Goal: Task Accomplishment & Management: Manage account settings

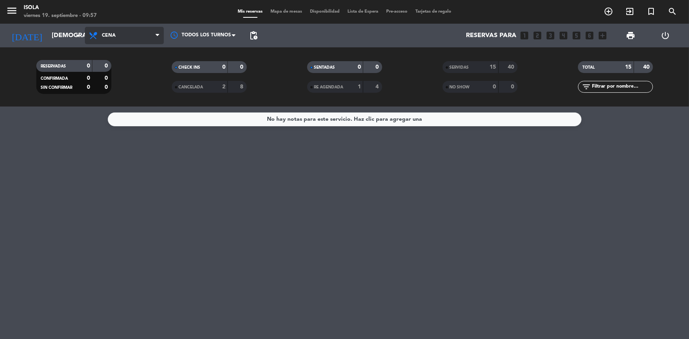
click at [112, 36] on span "Cena" at bounding box center [109, 36] width 14 height 6
click at [118, 83] on div "menu Isola viernes 19. septiembre - 09:57 Mis reservas Mapa de mesas Disponibil…" at bounding box center [344, 53] width 689 height 107
click at [66, 36] on input "[DEMOGRAPHIC_DATA][DATE]" at bounding box center [89, 35] width 83 height 15
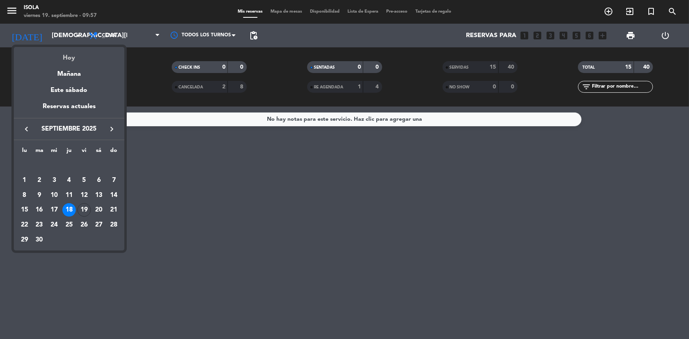
click at [75, 62] on div "Hoy" at bounding box center [69, 55] width 111 height 16
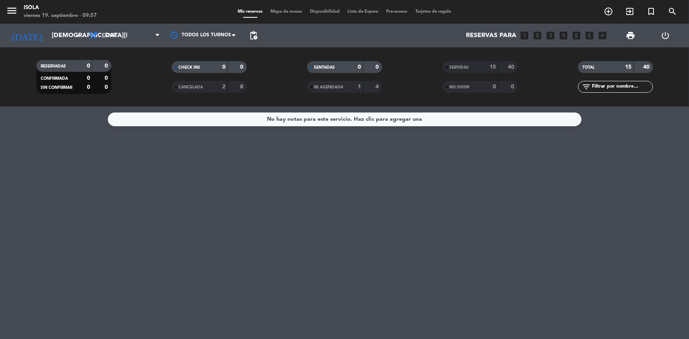
type input "[DATE]"
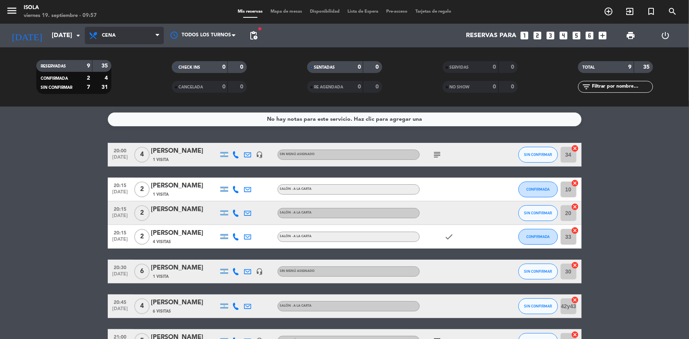
click at [105, 39] on span "Cena" at bounding box center [124, 35] width 79 height 17
click at [116, 73] on div "menu Isola viernes 19. septiembre - 09:57 Mis reservas Mapa de mesas Disponibil…" at bounding box center [344, 53] width 689 height 107
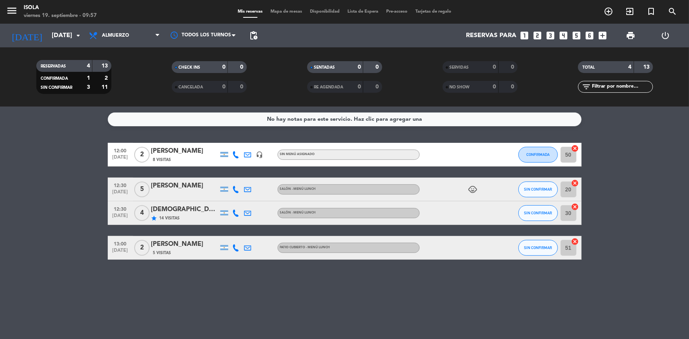
click at [474, 187] on icon "child_care" at bounding box center [472, 189] width 9 height 9
click at [454, 190] on div "child_care 3" at bounding box center [455, 189] width 71 height 23
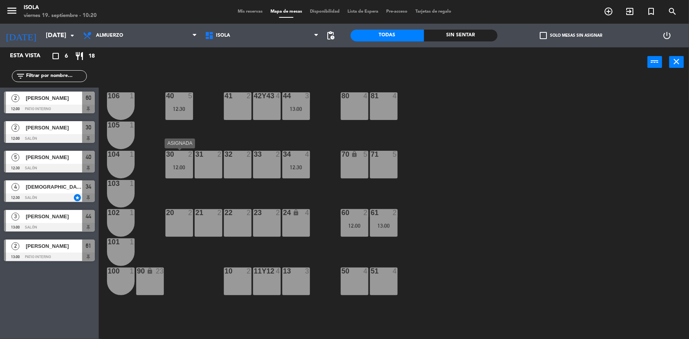
click at [180, 161] on div "30 2 12:00" at bounding box center [179, 165] width 28 height 28
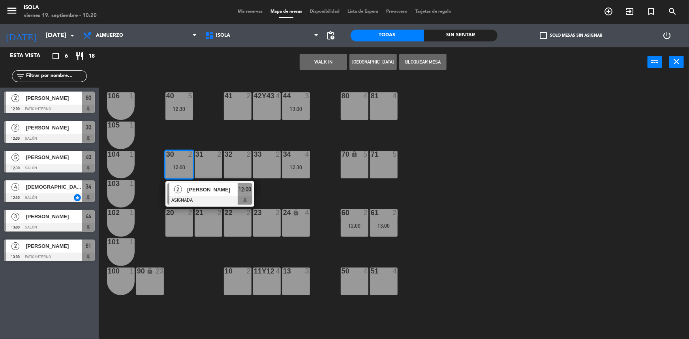
click at [207, 190] on div "2 [PERSON_NAME] ASIGNADA 12:00" at bounding box center [210, 194] width 101 height 26
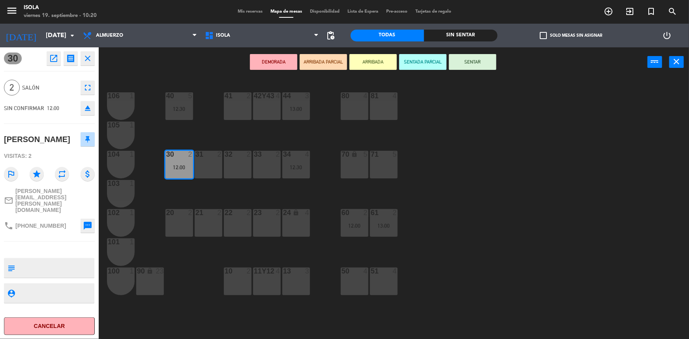
click at [271, 224] on div "23 2" at bounding box center [267, 223] width 28 height 28
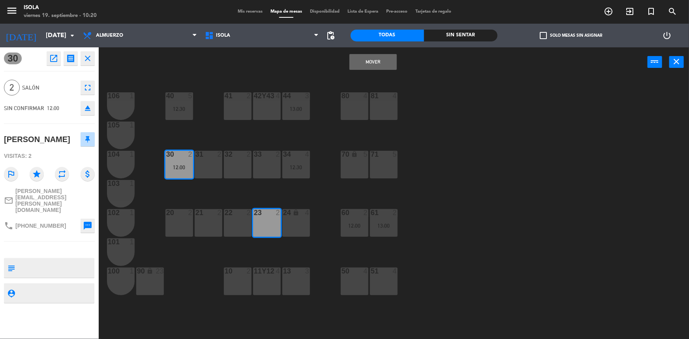
click at [366, 59] on button "Mover" at bounding box center [372, 62] width 47 height 16
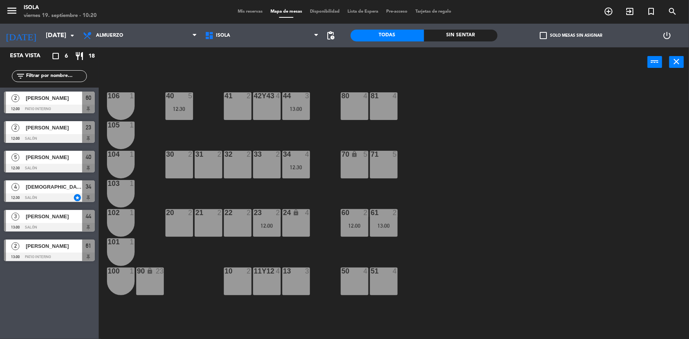
click at [353, 97] on div at bounding box center [354, 95] width 13 height 7
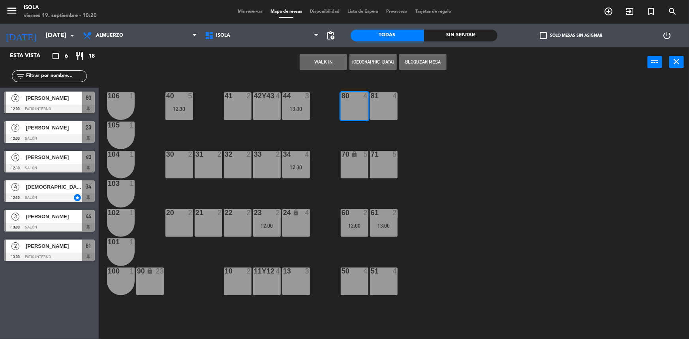
drag, startPoint x: 382, startPoint y: 97, endPoint x: 384, endPoint y: 101, distance: 4.3
click at [383, 97] on div at bounding box center [383, 95] width 13 height 7
click at [379, 274] on div at bounding box center [383, 271] width 13 height 7
click at [380, 275] on div "51 4" at bounding box center [384, 272] width 28 height 8
click at [385, 276] on div "51 4" at bounding box center [384, 282] width 28 height 28
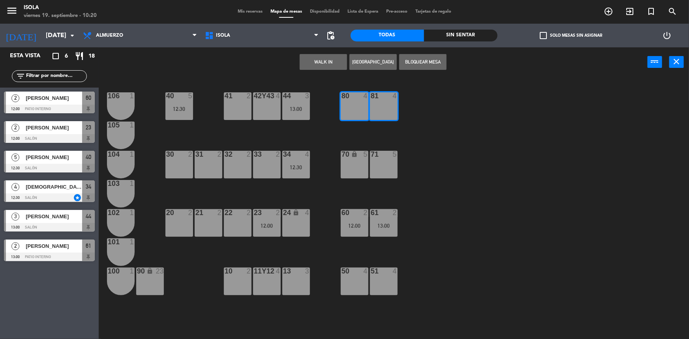
click at [372, 278] on div "51 4" at bounding box center [384, 282] width 28 height 28
click at [355, 277] on div "50 4" at bounding box center [355, 282] width 28 height 28
click at [426, 60] on button "Bloquear Mesa" at bounding box center [422, 62] width 47 height 16
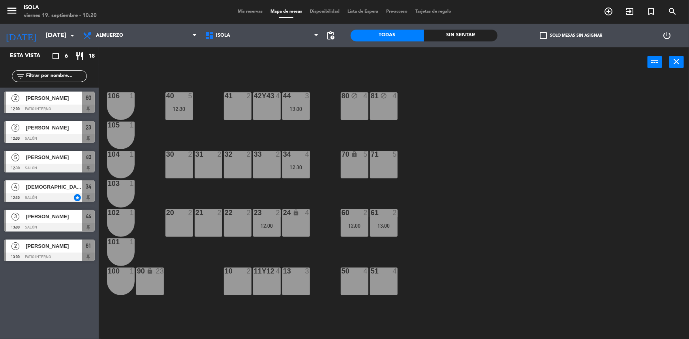
click at [381, 285] on div "51 4" at bounding box center [384, 282] width 28 height 28
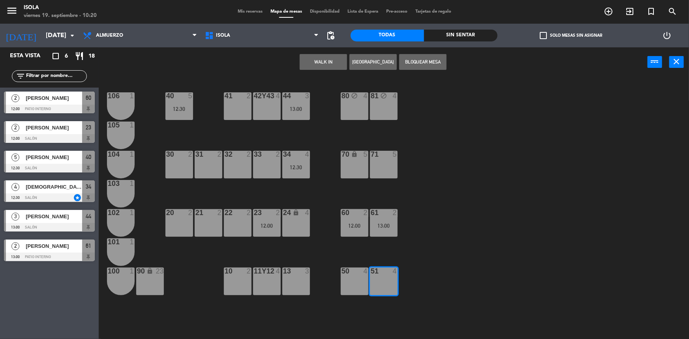
click at [362, 280] on div "50 4" at bounding box center [355, 282] width 28 height 28
click at [427, 63] on button "Bloquear Mesa" at bounding box center [422, 62] width 47 height 16
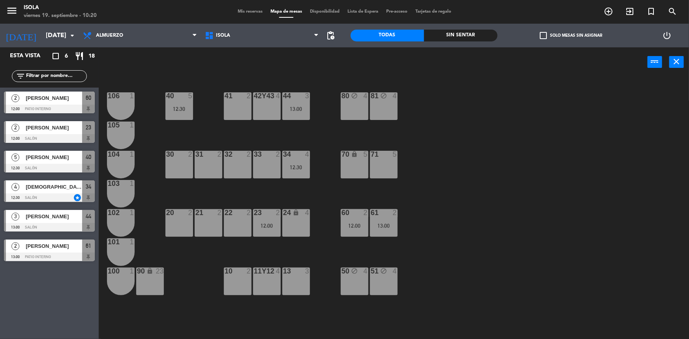
click at [437, 193] on div "40 5 12:30 42y43 4 41 2 44 3 13:00 80 block 4 81 block 4 106 1 105 1 30 2 31 2 …" at bounding box center [397, 209] width 584 height 262
click at [115, 34] on span "Almuerzo" at bounding box center [109, 36] width 27 height 6
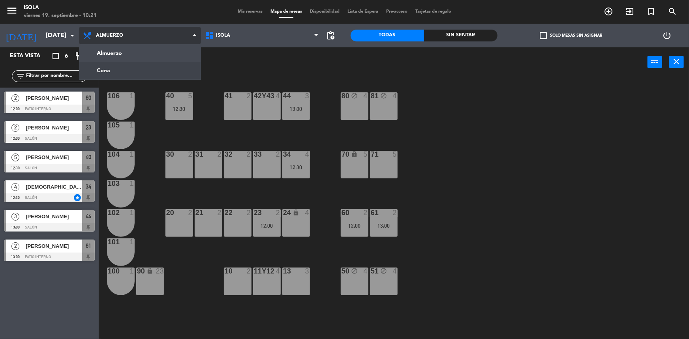
click at [120, 71] on ng-component "menu [PERSON_NAME][DATE] 19. septiembre - 10:21 Mis reservas Mapa de mesas Disp…" at bounding box center [344, 170] width 689 height 340
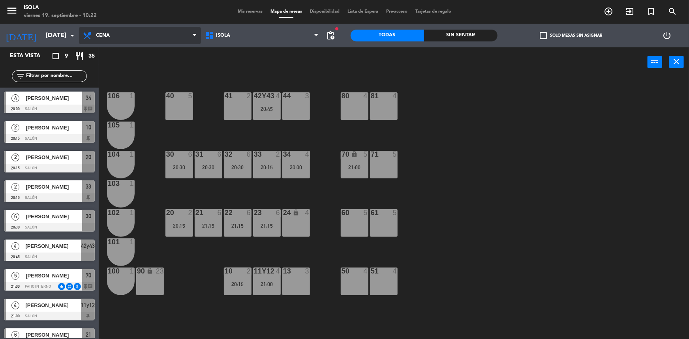
click at [128, 35] on span "Cena" at bounding box center [140, 35] width 122 height 17
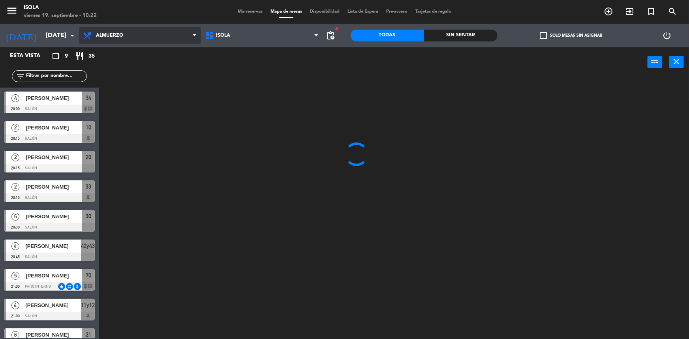
click at [124, 52] on ng-component "menu [PERSON_NAME][DATE] 19. septiembre - 10:22 Mis reservas Mapa de mesas Disp…" at bounding box center [344, 170] width 689 height 340
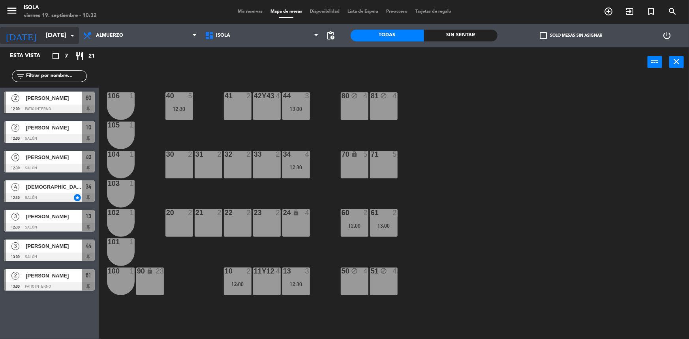
click at [43, 36] on input "[DATE]" at bounding box center [83, 35] width 83 height 15
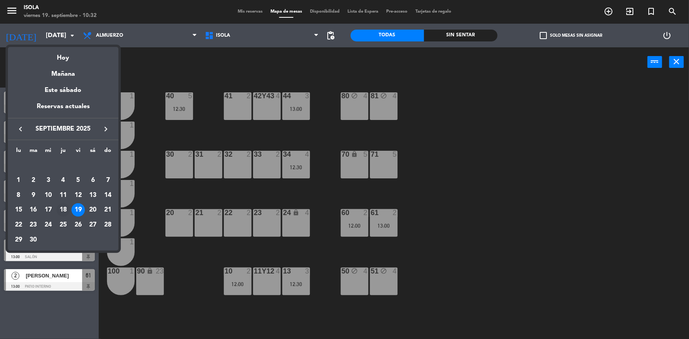
click at [64, 208] on div "18" at bounding box center [62, 209] width 13 height 13
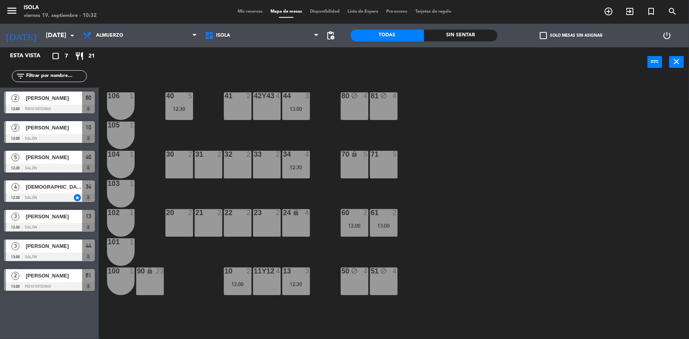
type input "[DEMOGRAPHIC_DATA][DATE]"
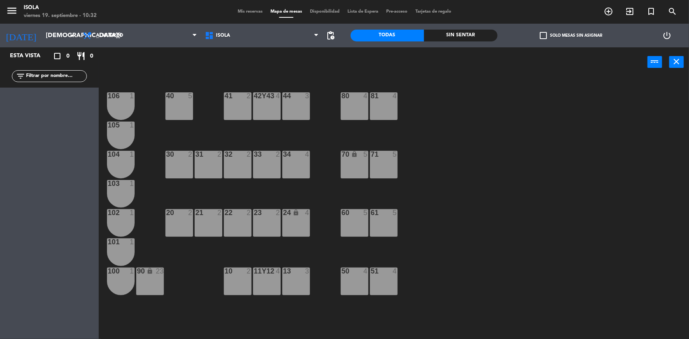
click at [242, 11] on span "Mis reservas" at bounding box center [250, 11] width 33 height 4
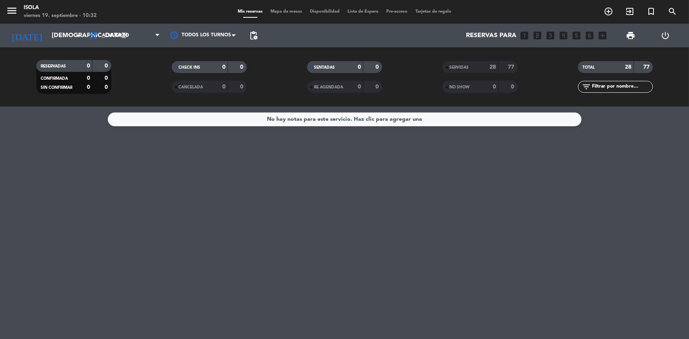
click at [118, 34] on span "Almuerzo" at bounding box center [115, 36] width 27 height 6
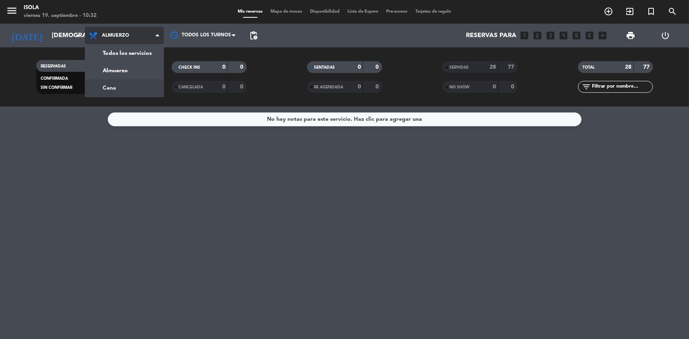
click at [118, 86] on div "menu [PERSON_NAME][DATE] 19. septiembre - 10:32 Mis reservas Mapa de mesas Disp…" at bounding box center [344, 53] width 689 height 107
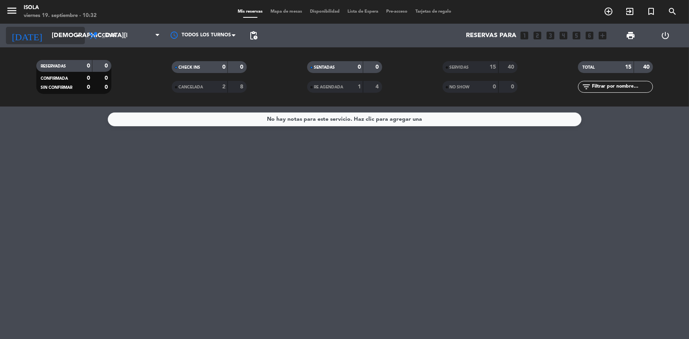
click at [57, 35] on input "[DEMOGRAPHIC_DATA][DATE]" at bounding box center [89, 35] width 83 height 15
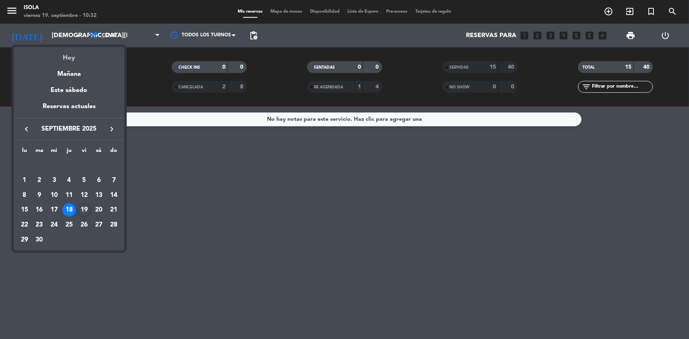
click at [65, 53] on div "Hoy" at bounding box center [69, 55] width 111 height 16
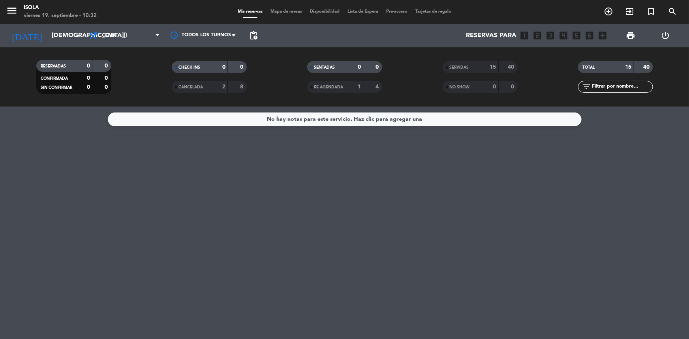
type input "[DATE]"
click at [121, 35] on span "Cena" at bounding box center [124, 35] width 79 height 17
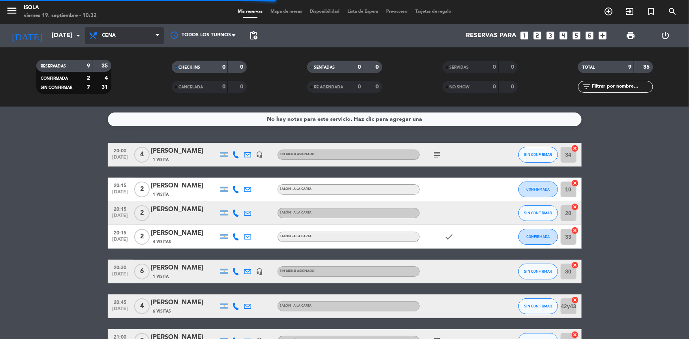
click at [117, 32] on span "Cena" at bounding box center [124, 35] width 79 height 17
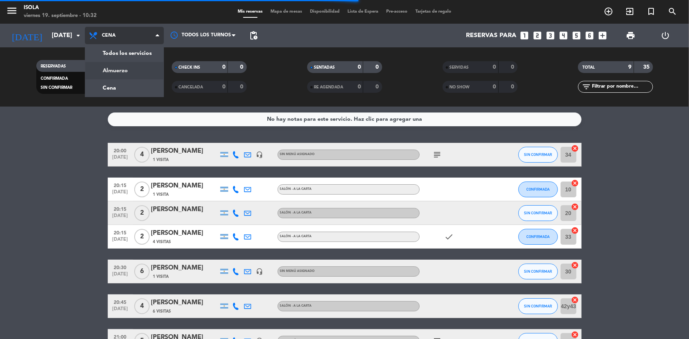
click at [120, 70] on div "menu [PERSON_NAME][DATE] 19. septiembre - 10:32 Mis reservas Mapa de mesas Disp…" at bounding box center [344, 53] width 689 height 107
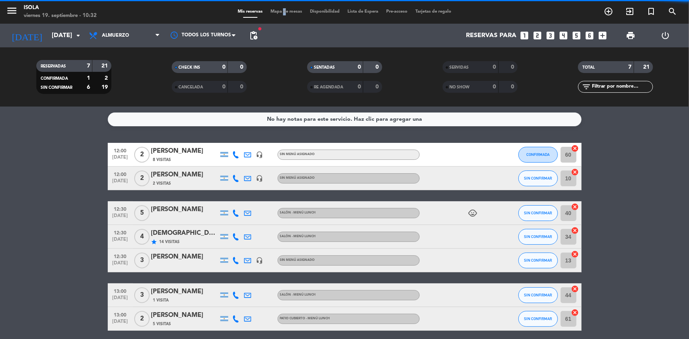
click at [280, 11] on span "Mapa de mesas" at bounding box center [286, 11] width 39 height 4
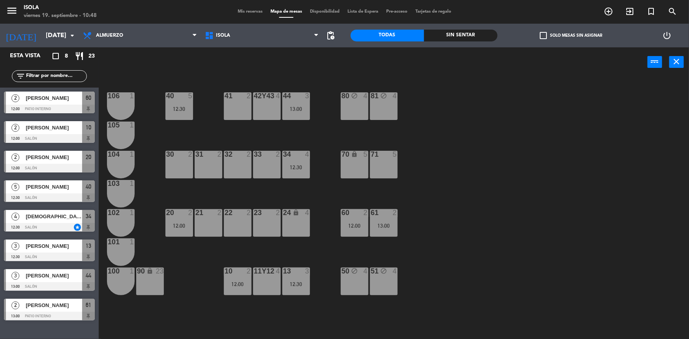
click at [359, 280] on div "50 block 4" at bounding box center [355, 282] width 28 height 28
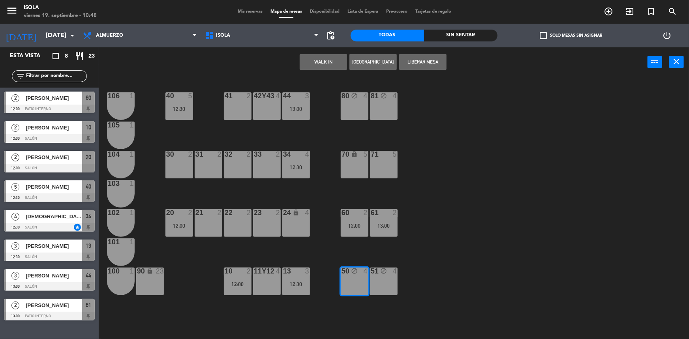
click at [381, 280] on div "51 block 4" at bounding box center [384, 282] width 28 height 28
click at [427, 60] on button "Liberar Mesa" at bounding box center [422, 62] width 47 height 16
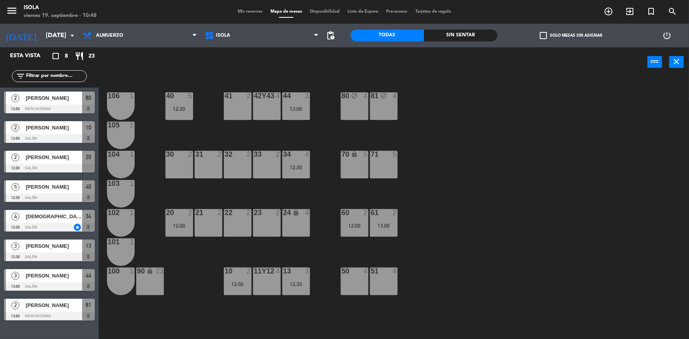
click at [474, 161] on div "40 5 12:30 42y43 4 41 2 44 3 13:00 80 block 4 81 block 4 106 1 105 1 30 2 31 2 …" at bounding box center [397, 209] width 584 height 262
click at [517, 171] on div "40 5 12:30 42y43 4 41 2 44 3 13:00 80 block 4 81 block 4 106 1 105 1 30 2 31 2 …" at bounding box center [397, 209] width 584 height 262
click at [113, 40] on span "Almuerzo" at bounding box center [140, 35] width 122 height 17
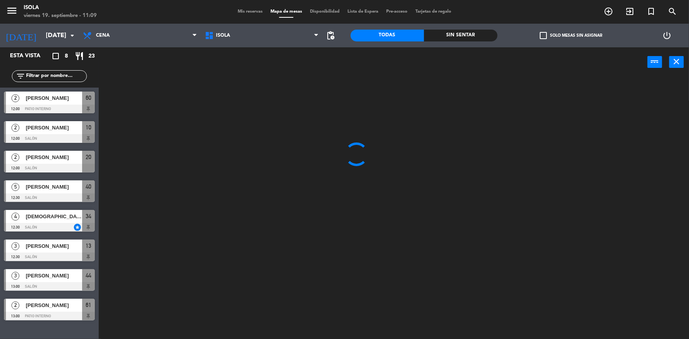
click at [115, 69] on ng-component "menu [PERSON_NAME][DATE] 19. septiembre - 11:09 Mis reservas Mapa de mesas Disp…" at bounding box center [344, 170] width 689 height 340
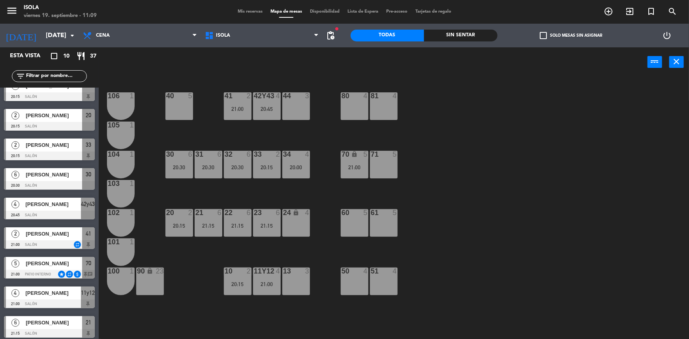
scroll to position [45, 0]
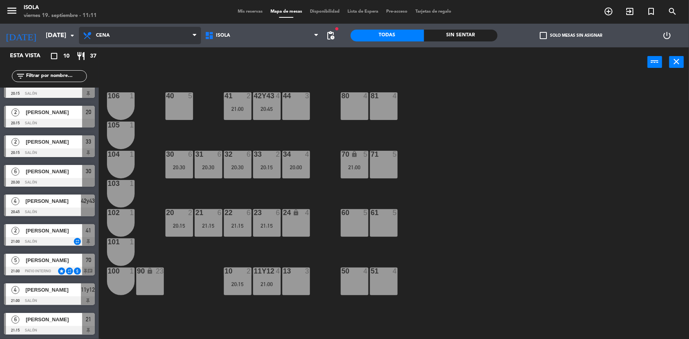
click at [137, 38] on span "Cena" at bounding box center [140, 35] width 122 height 17
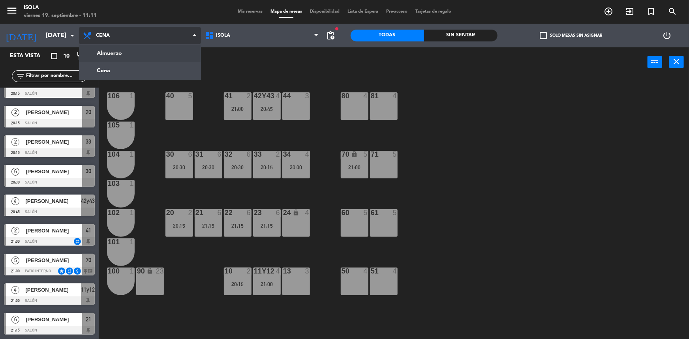
click at [134, 53] on ng-component "menu [PERSON_NAME][DATE] 19. septiembre - 11:11 Mis reservas Mapa de mesas Disp…" at bounding box center [344, 170] width 689 height 340
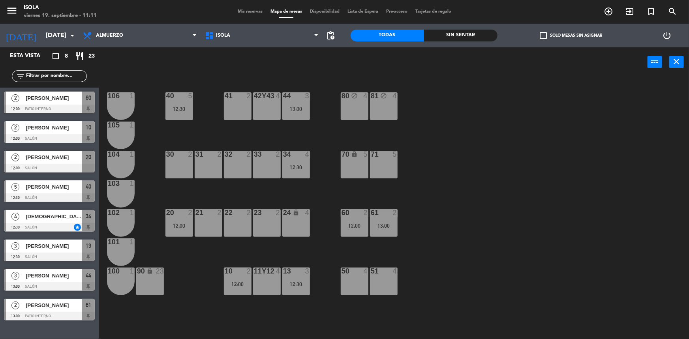
scroll to position [0, 0]
click at [62, 38] on input "[DATE]" at bounding box center [83, 35] width 83 height 15
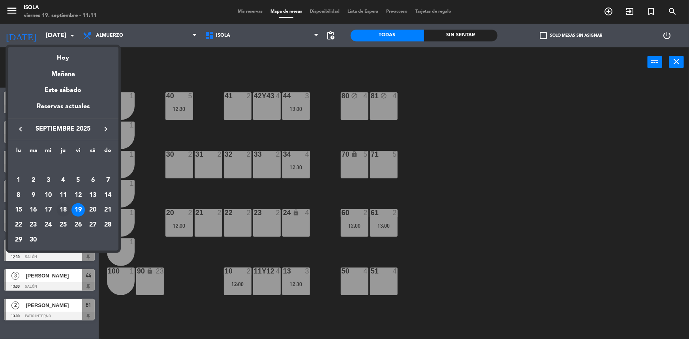
click at [66, 212] on div "18" at bounding box center [62, 209] width 13 height 13
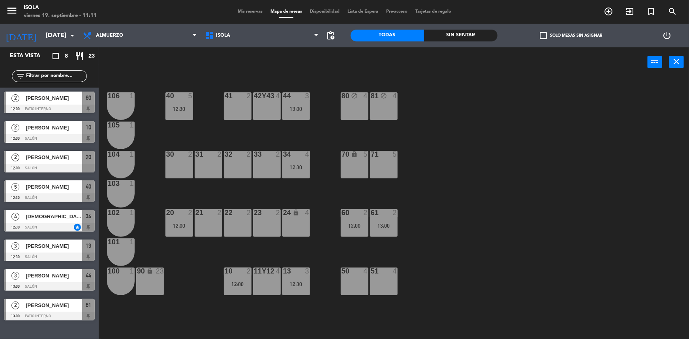
type input "[DEMOGRAPHIC_DATA][DATE]"
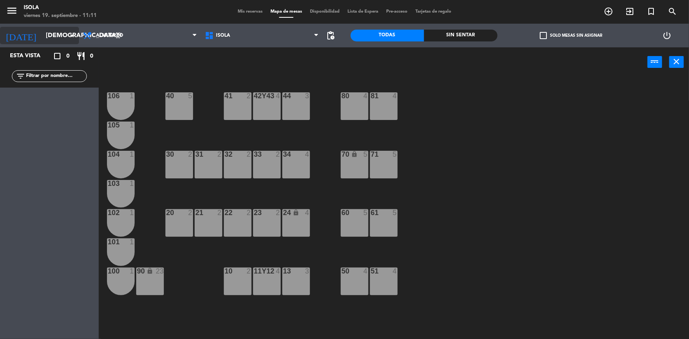
click at [64, 32] on input "[DEMOGRAPHIC_DATA][DATE]" at bounding box center [83, 35] width 83 height 15
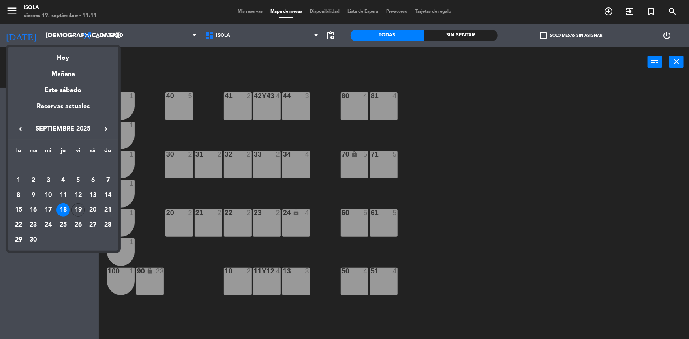
click at [236, 10] on div at bounding box center [344, 169] width 689 height 339
click at [236, 10] on span "Mis reservas" at bounding box center [250, 11] width 33 height 4
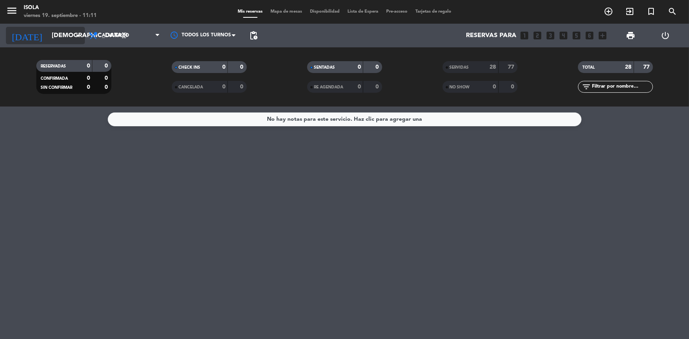
click at [76, 36] on icon "arrow_drop_down" at bounding box center [77, 35] width 9 height 9
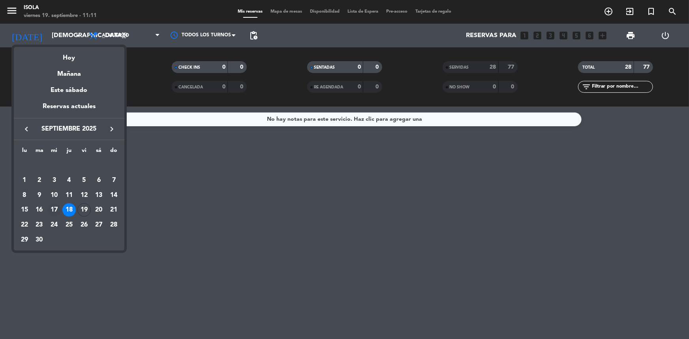
click at [55, 210] on div "17" at bounding box center [53, 209] width 13 height 13
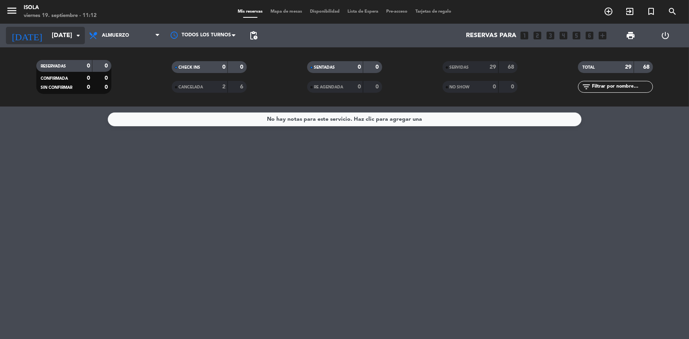
click at [48, 39] on input "[DATE]" at bounding box center [89, 35] width 83 height 15
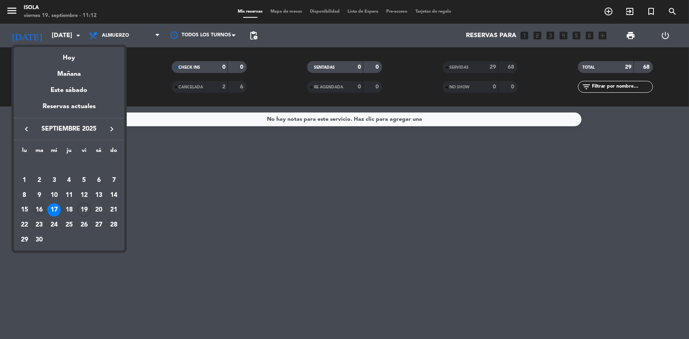
click at [42, 208] on div "16" at bounding box center [39, 209] width 13 height 13
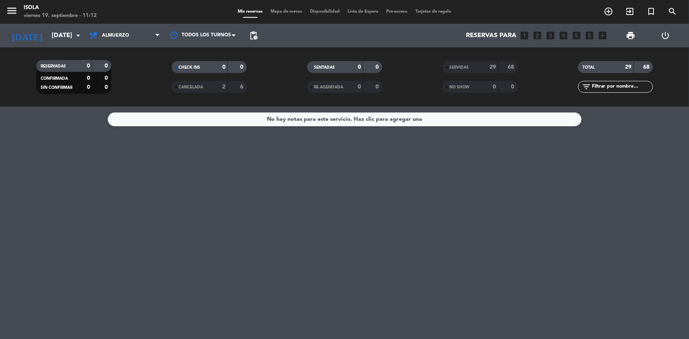
type input "[DATE]"
click at [283, 8] on div "Mis reservas Mapa de mesas Disponibilidad Lista de Espera Pre-acceso Tarjetas d…" at bounding box center [345, 11] width 222 height 7
click at [284, 11] on span "Mapa de mesas" at bounding box center [286, 11] width 39 height 4
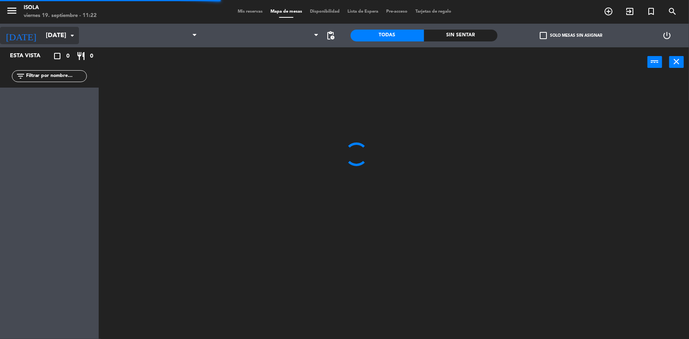
click at [42, 30] on input "[DATE]" at bounding box center [83, 35] width 83 height 15
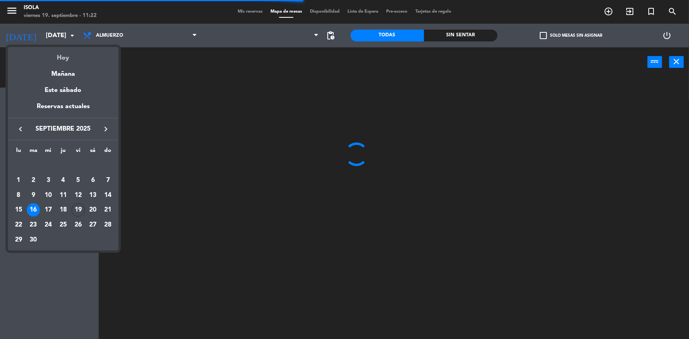
click at [62, 58] on div "Hoy" at bounding box center [63, 55] width 111 height 16
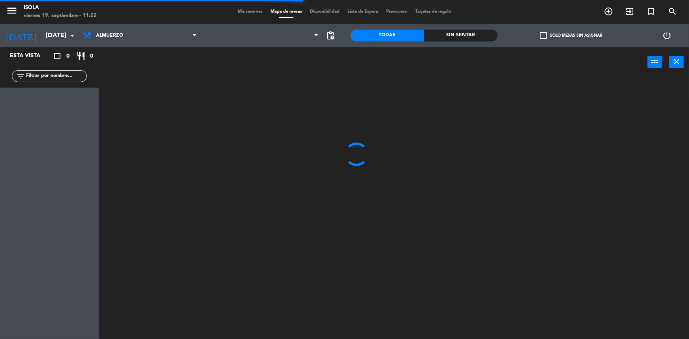
type input "[DATE]"
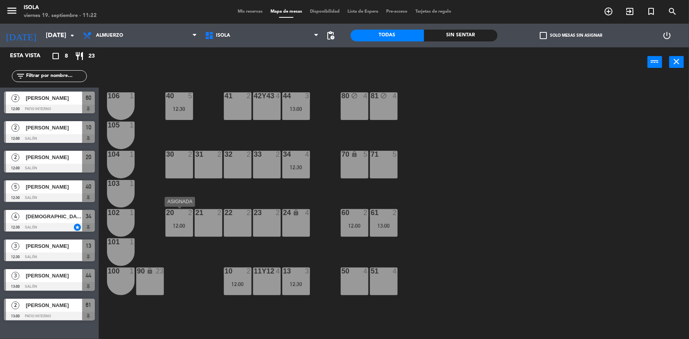
click at [184, 221] on div "20 2 12:00" at bounding box center [179, 223] width 28 height 28
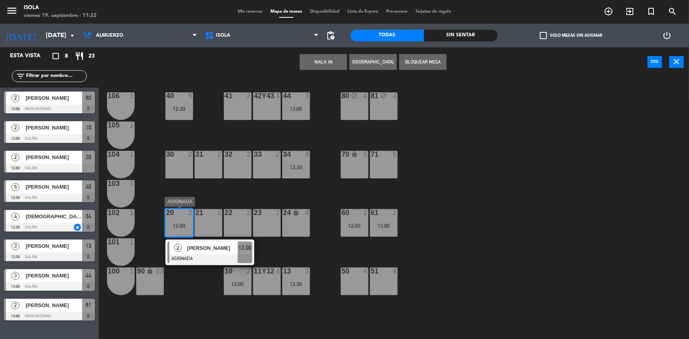
click at [222, 248] on span "[PERSON_NAME]" at bounding box center [212, 248] width 51 height 8
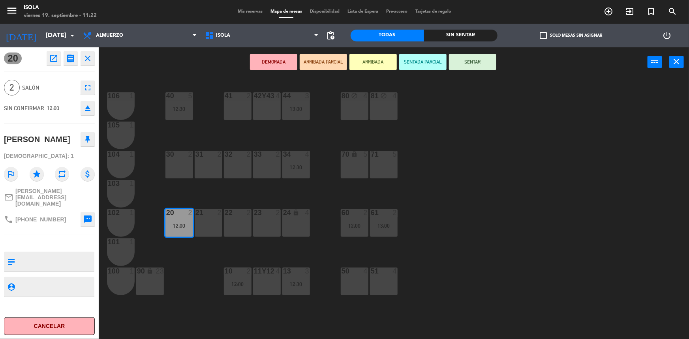
click at [276, 220] on div "23 2" at bounding box center [267, 223] width 28 height 28
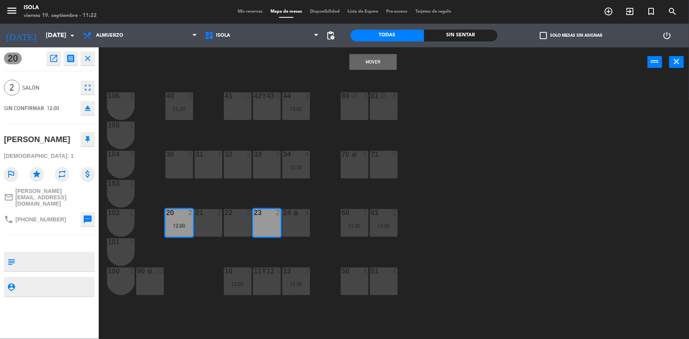
click at [370, 61] on button "Mover" at bounding box center [372, 62] width 47 height 16
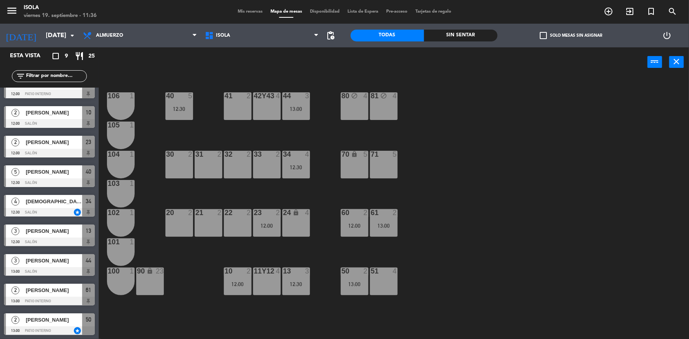
scroll to position [16, 0]
